Goal: Information Seeking & Learning: Learn about a topic

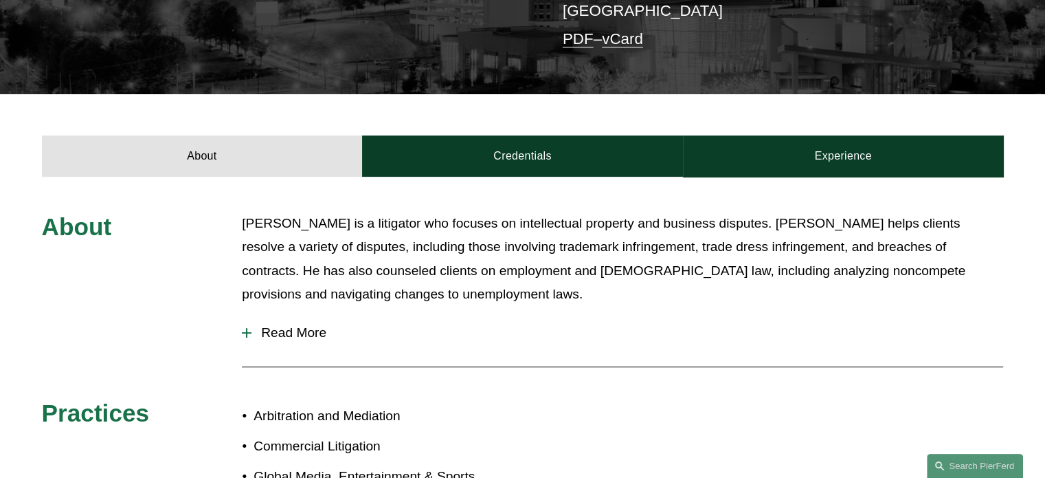
scroll to position [410, 0]
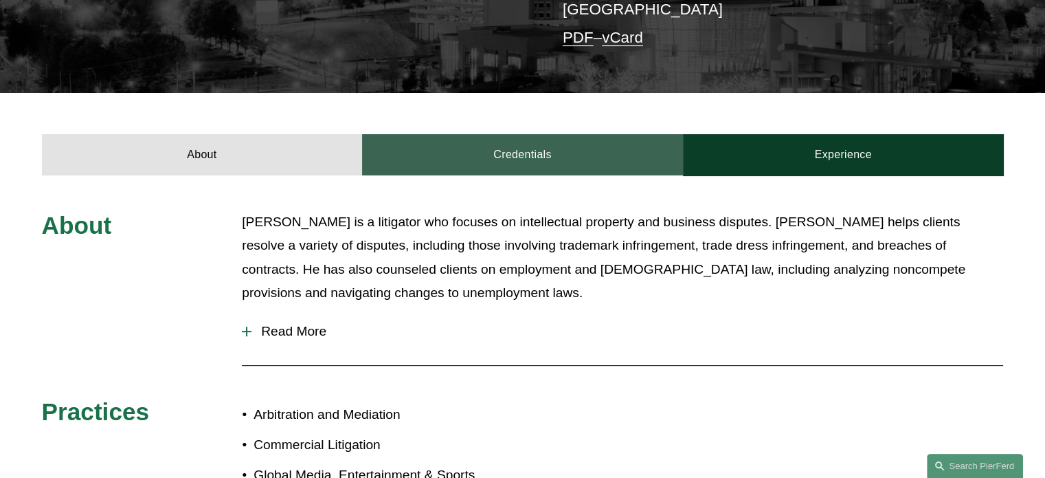
click at [519, 146] on link "Credentials" at bounding box center [522, 154] width 321 height 41
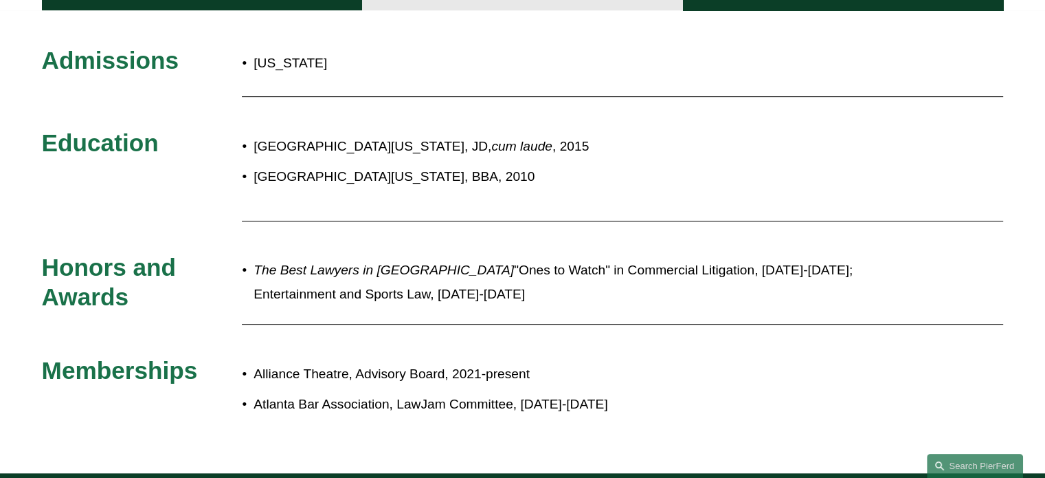
scroll to position [631, 0]
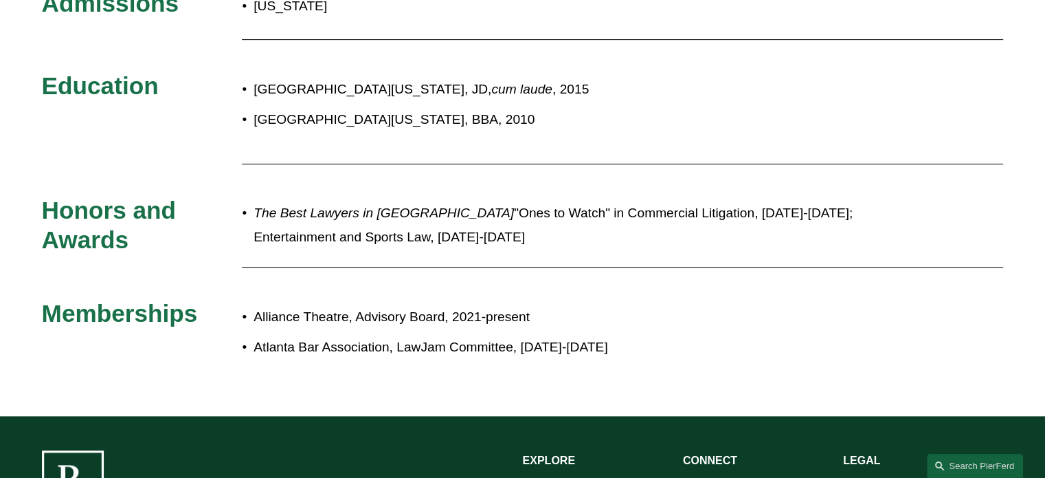
click at [519, 157] on div at bounding box center [622, 164] width 761 height 14
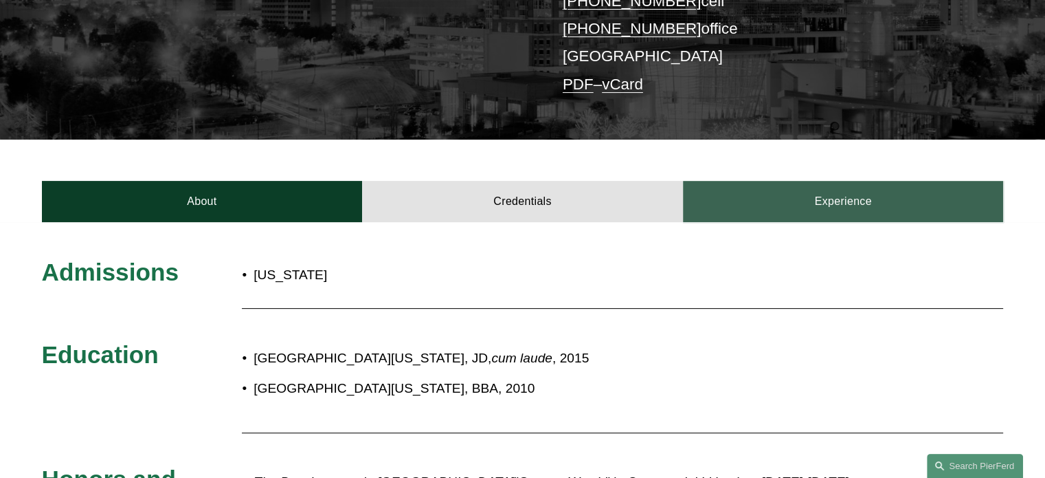
scroll to position [365, 0]
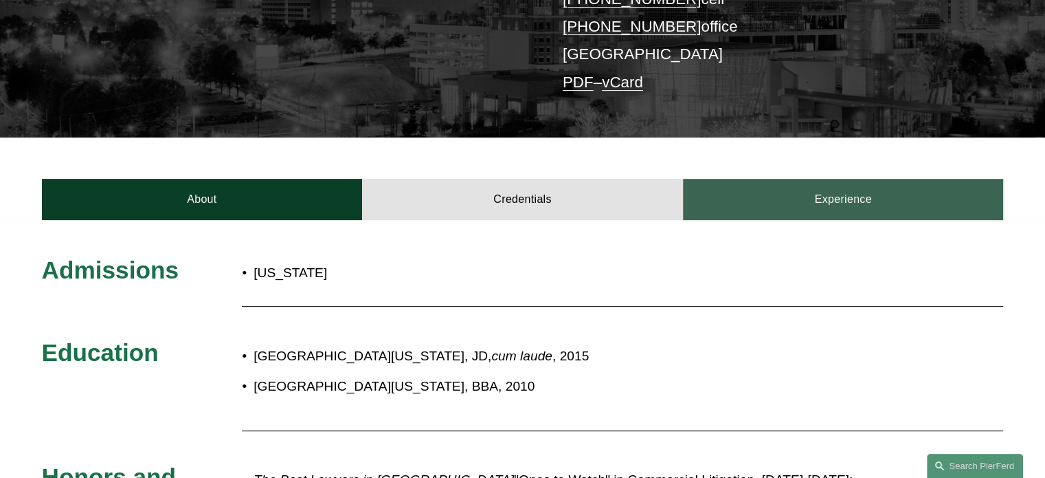
click at [845, 179] on link "Experience" at bounding box center [843, 199] width 321 height 41
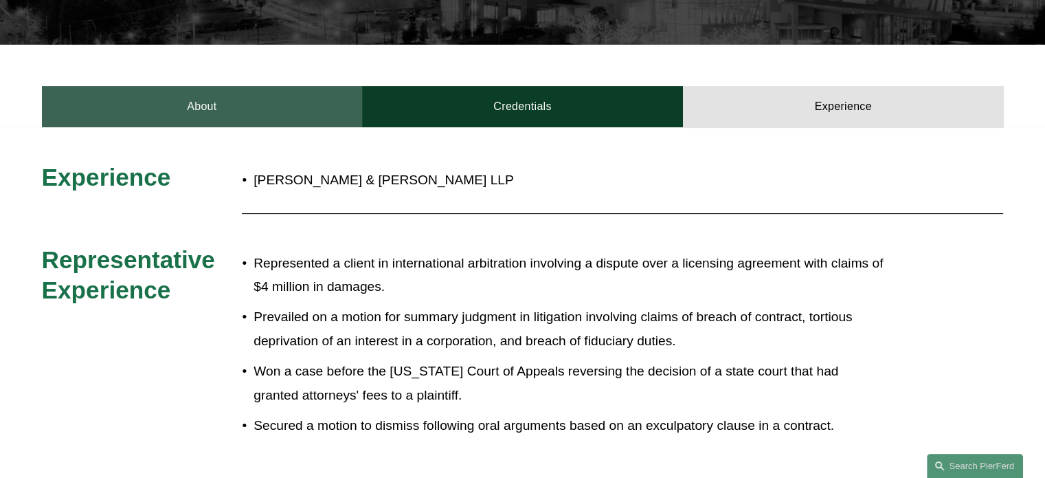
click at [248, 96] on link "About" at bounding box center [202, 106] width 321 height 41
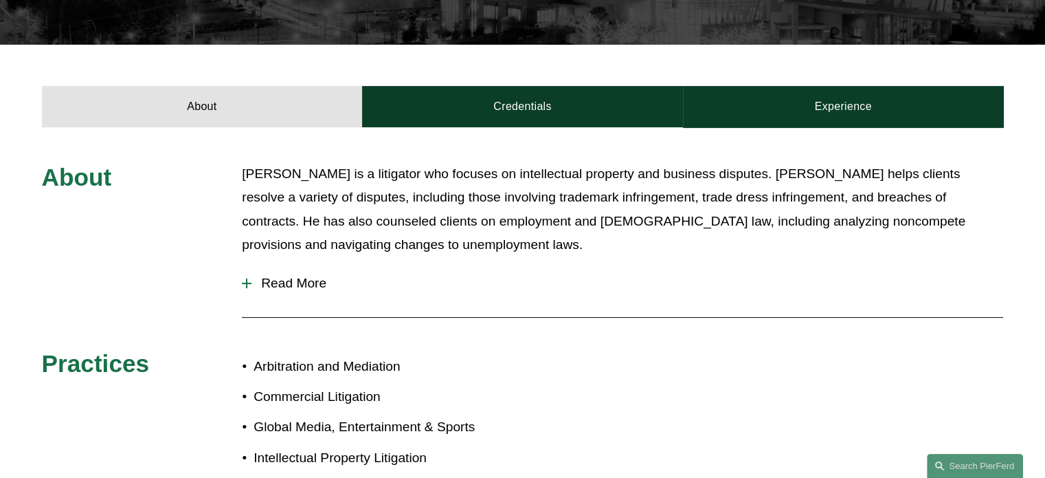
scroll to position [489, 0]
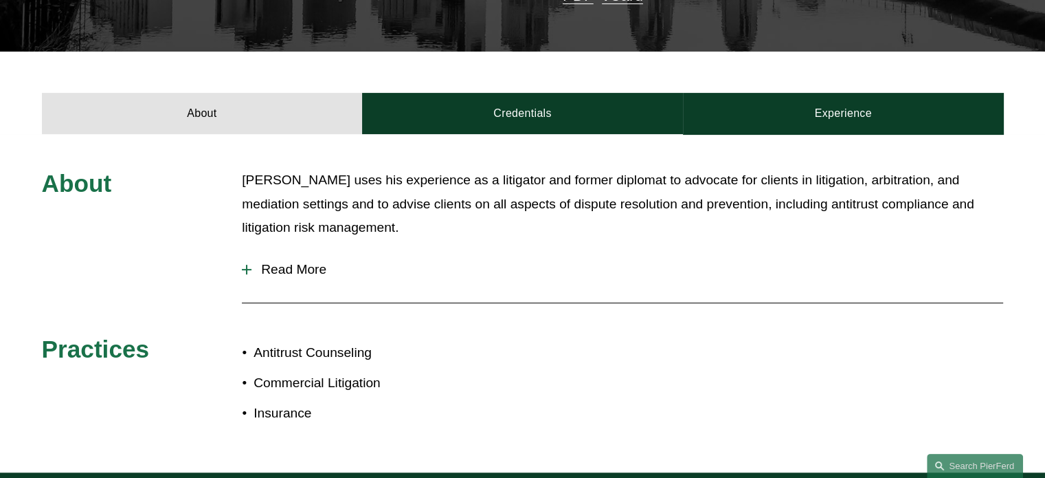
scroll to position [404, 0]
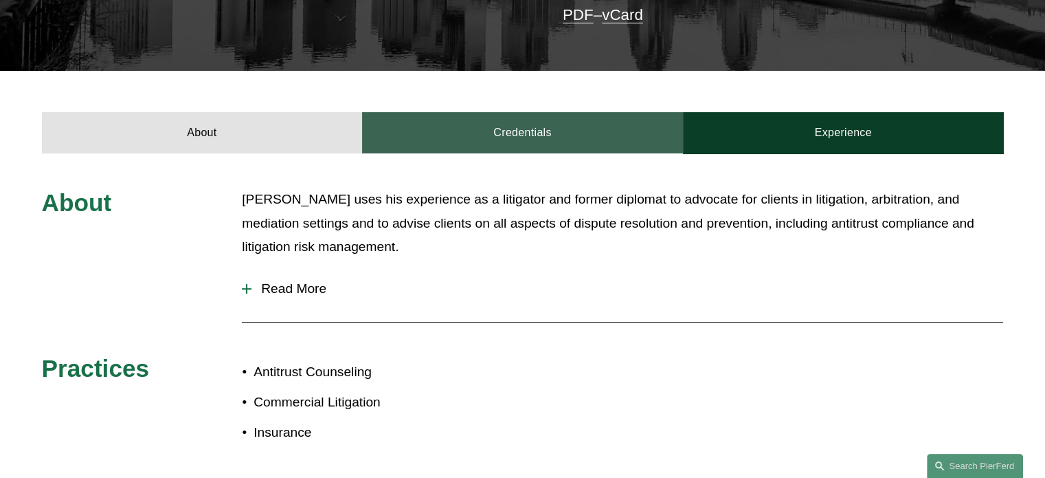
click at [458, 137] on link "Credentials" at bounding box center [522, 132] width 321 height 41
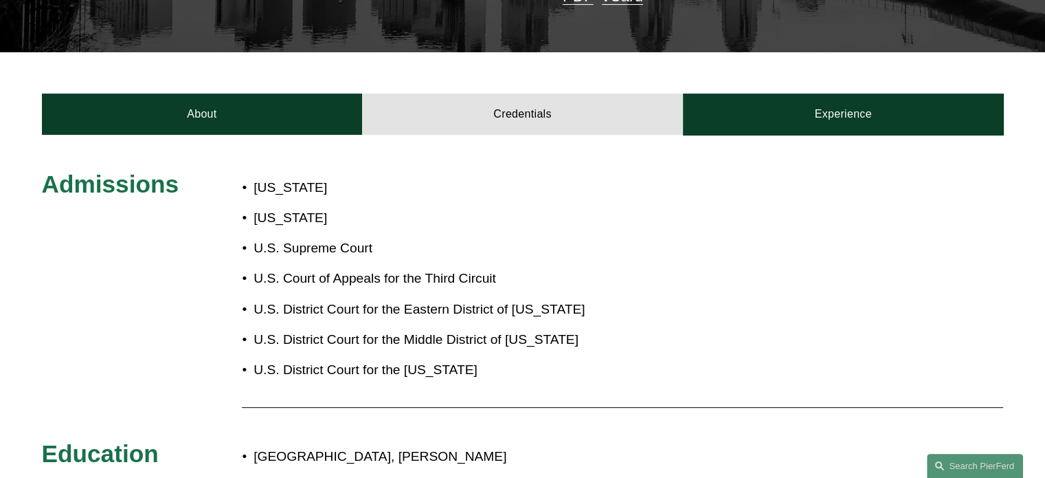
scroll to position [421, 0]
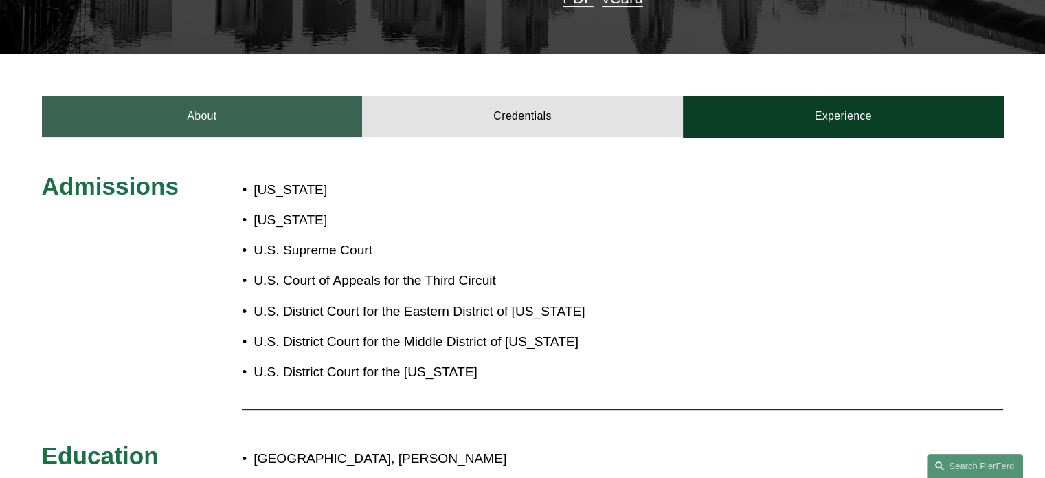
click at [260, 121] on link "About" at bounding box center [202, 116] width 321 height 41
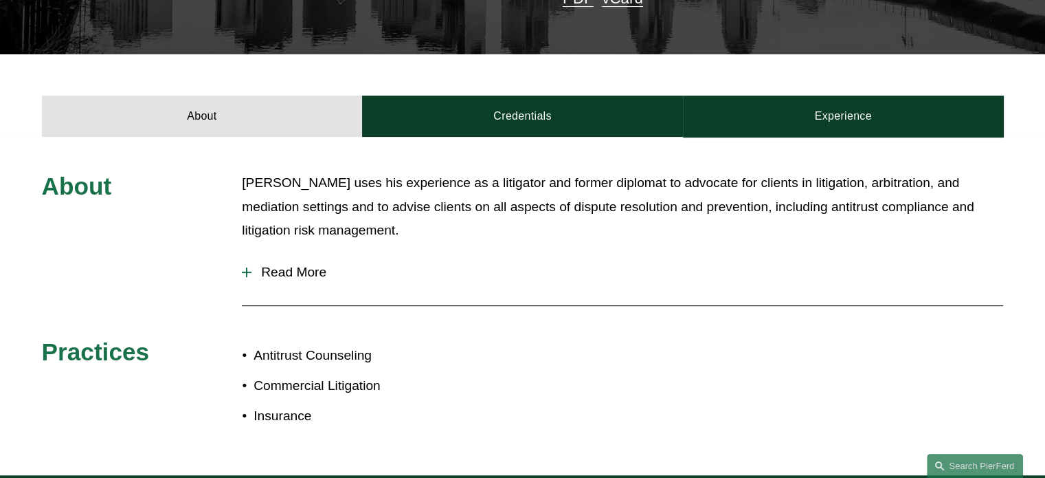
click at [318, 265] on span "Read More" at bounding box center [627, 272] width 752 height 15
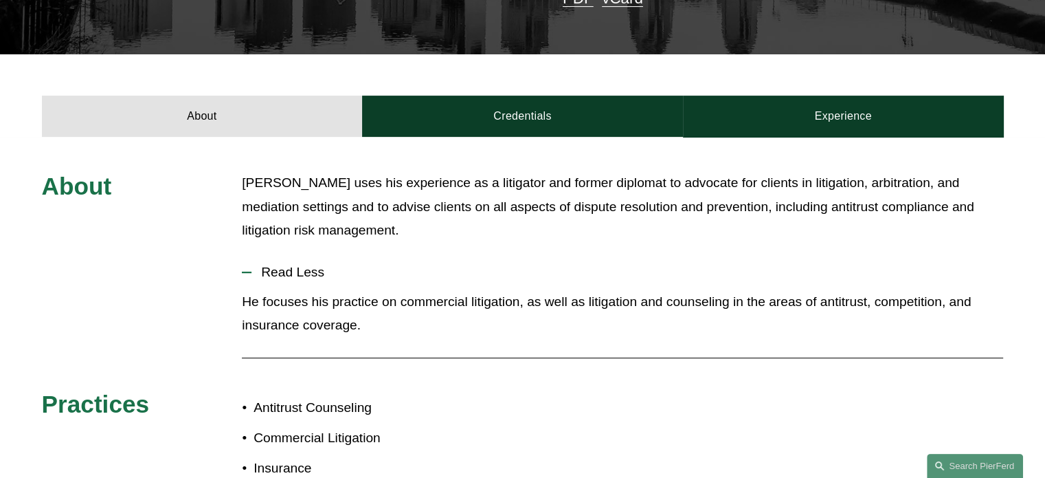
scroll to position [459, 0]
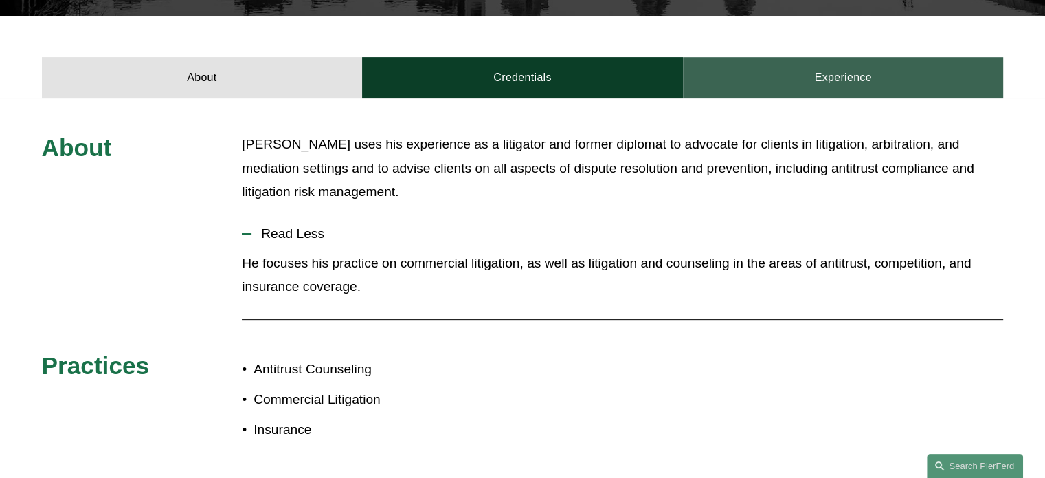
click at [809, 72] on link "Experience" at bounding box center [843, 77] width 321 height 41
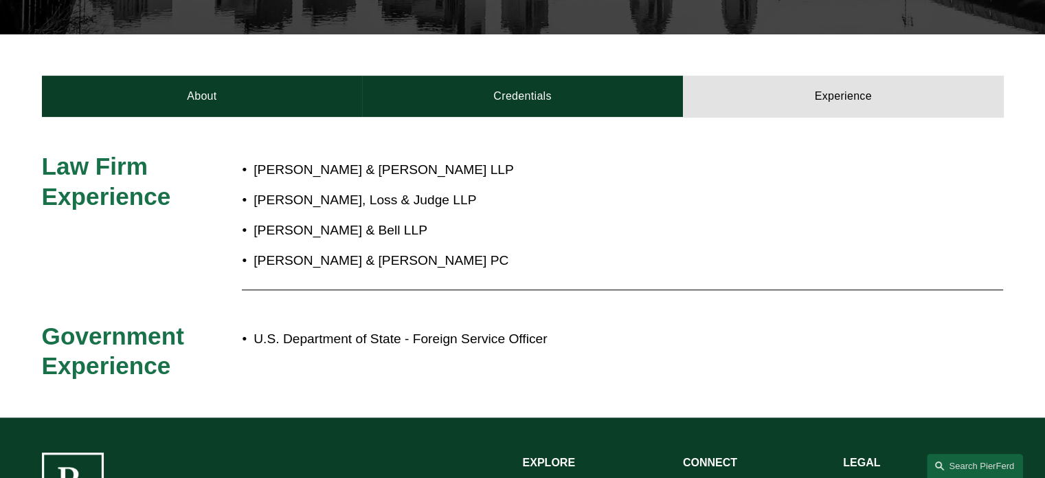
scroll to position [414, 0]
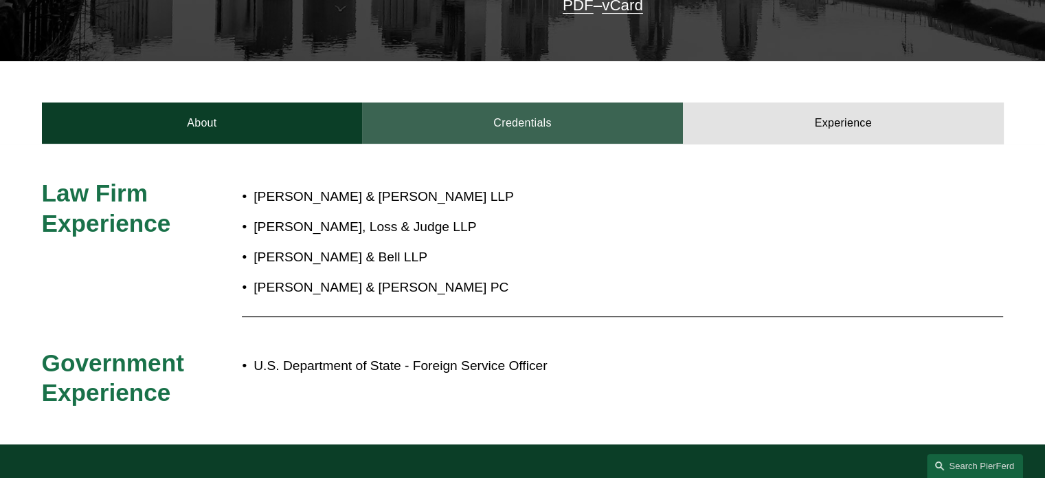
click at [555, 116] on link "Credentials" at bounding box center [522, 122] width 321 height 41
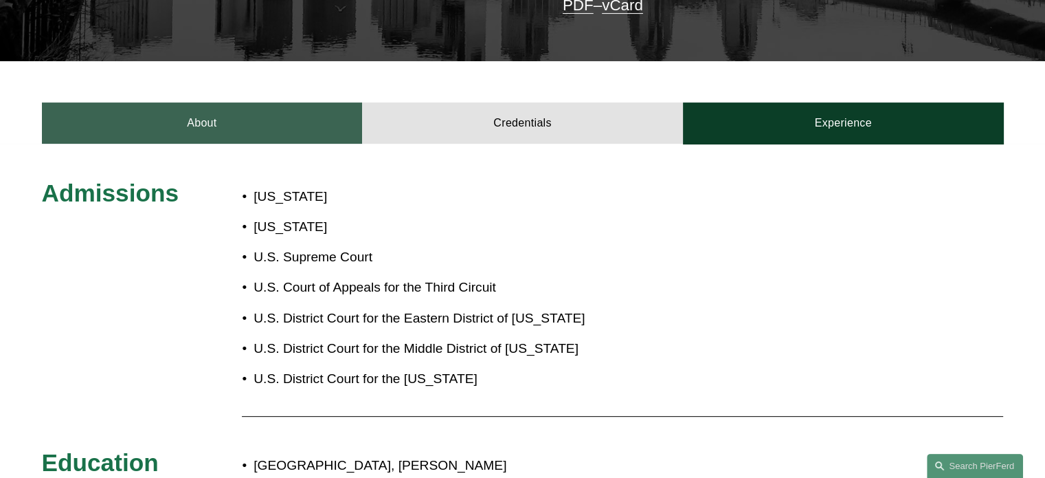
click at [239, 104] on link "About" at bounding box center [202, 122] width 321 height 41
